Goal: Navigation & Orientation: Find specific page/section

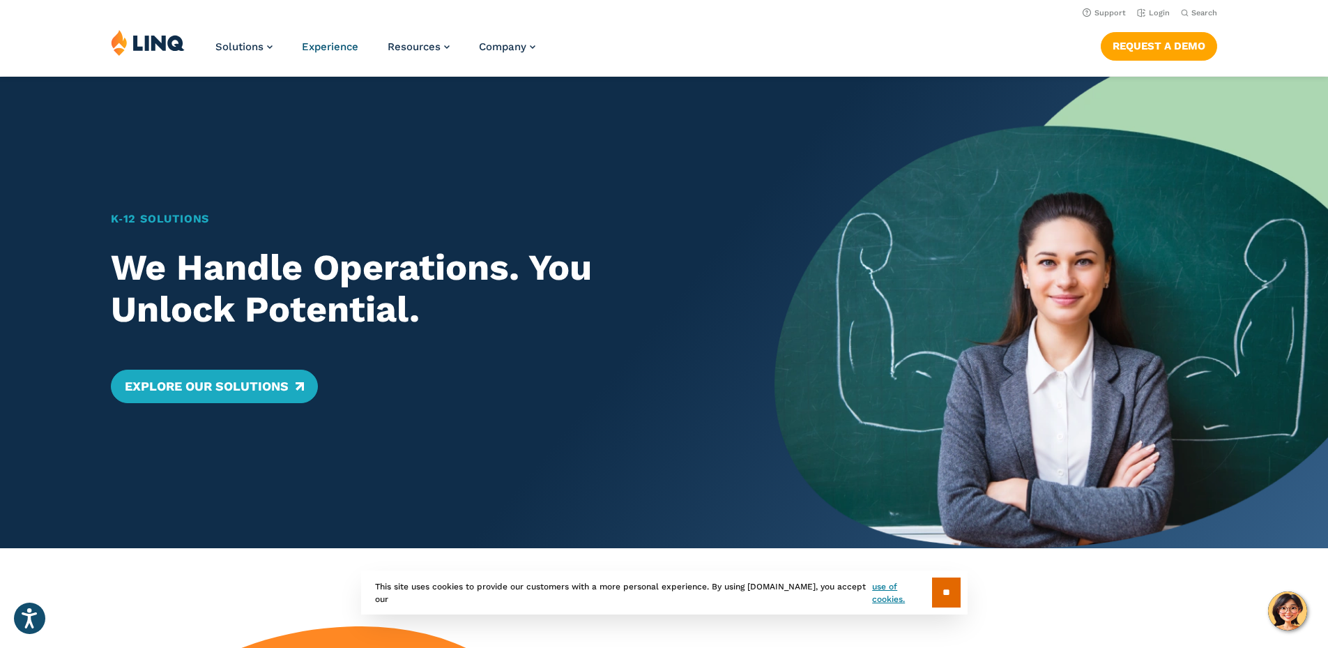
click at [316, 43] on span "Experience" at bounding box center [330, 46] width 56 height 13
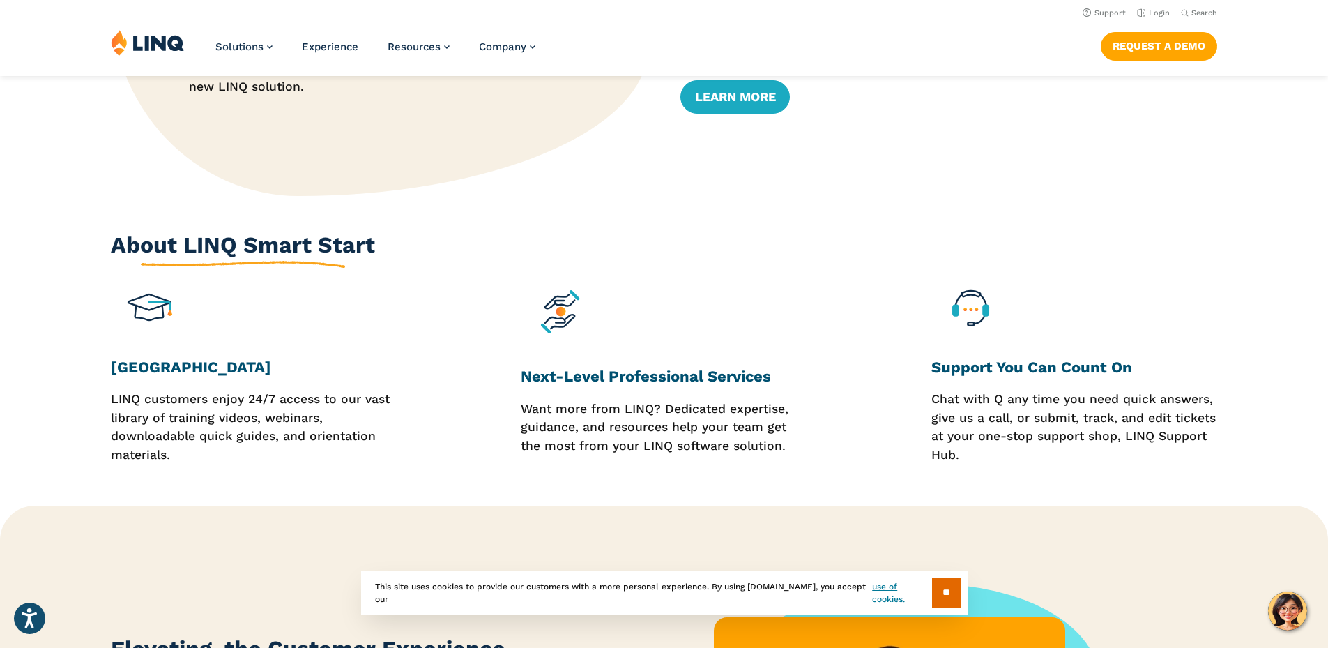
scroll to position [627, 0]
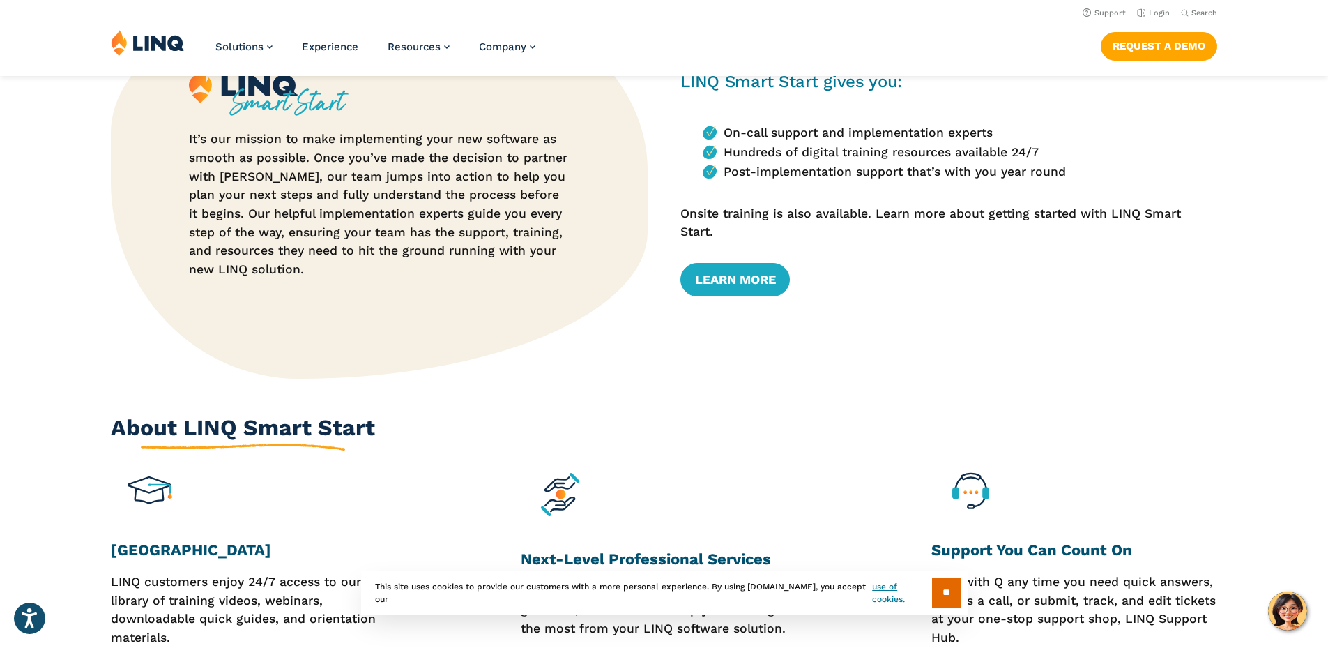
click at [153, 38] on img at bounding box center [148, 42] width 74 height 26
